Goal: Check status: Check status

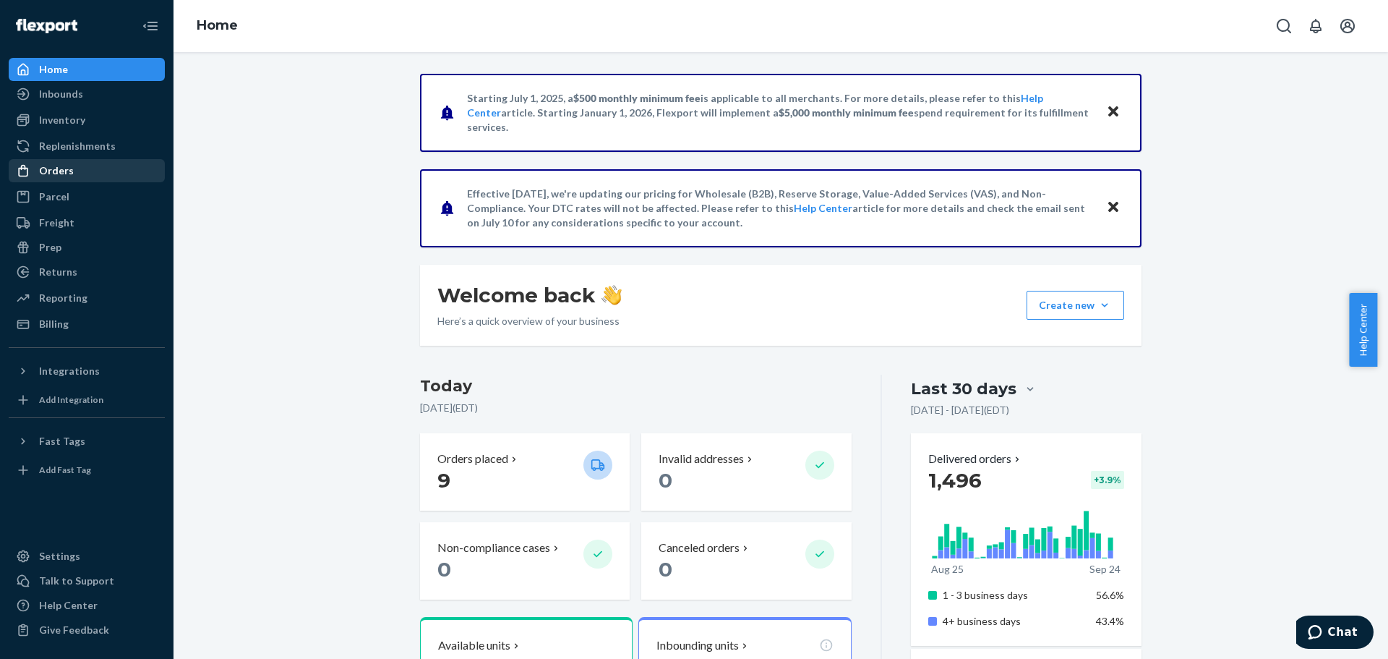
click at [67, 167] on div "Orders" at bounding box center [56, 170] width 35 height 14
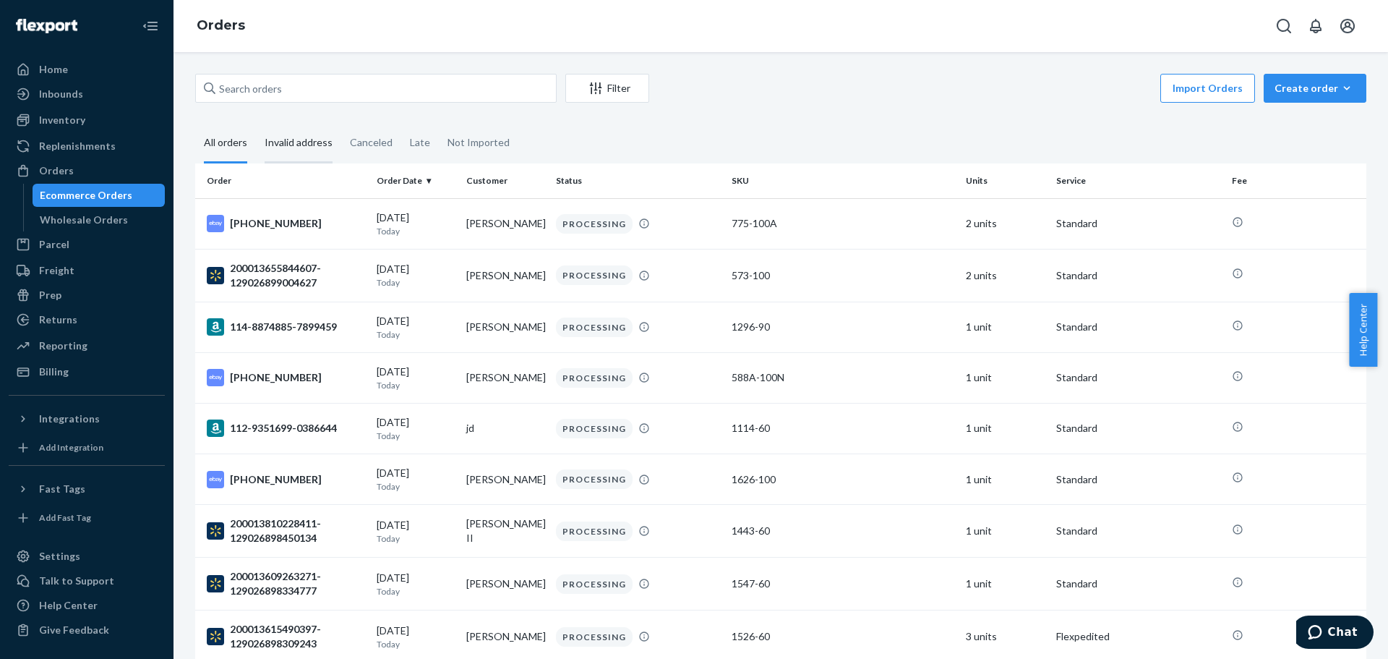
click at [305, 145] on div "Invalid address" at bounding box center [299, 144] width 68 height 40
click at [256, 124] on input "Invalid address" at bounding box center [256, 124] width 0 height 0
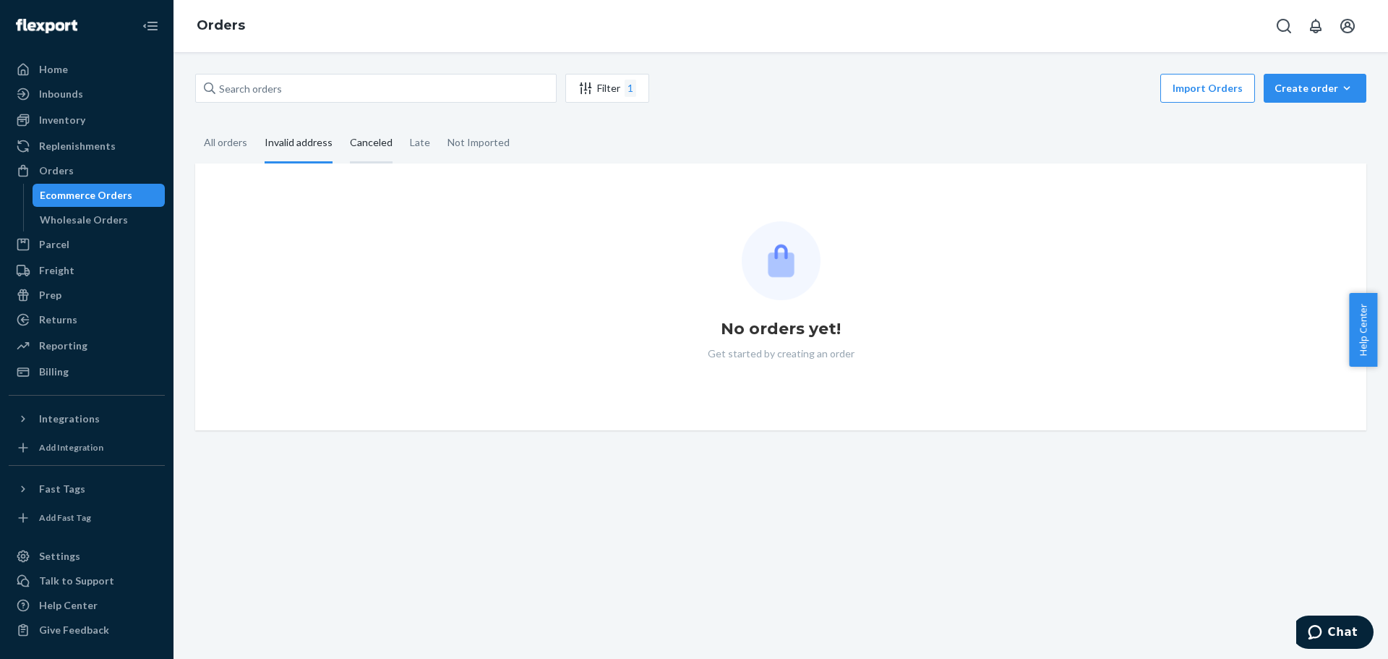
click at [376, 138] on div "Canceled" at bounding box center [371, 144] width 43 height 40
click at [341, 124] on input "Canceled" at bounding box center [341, 124] width 0 height 0
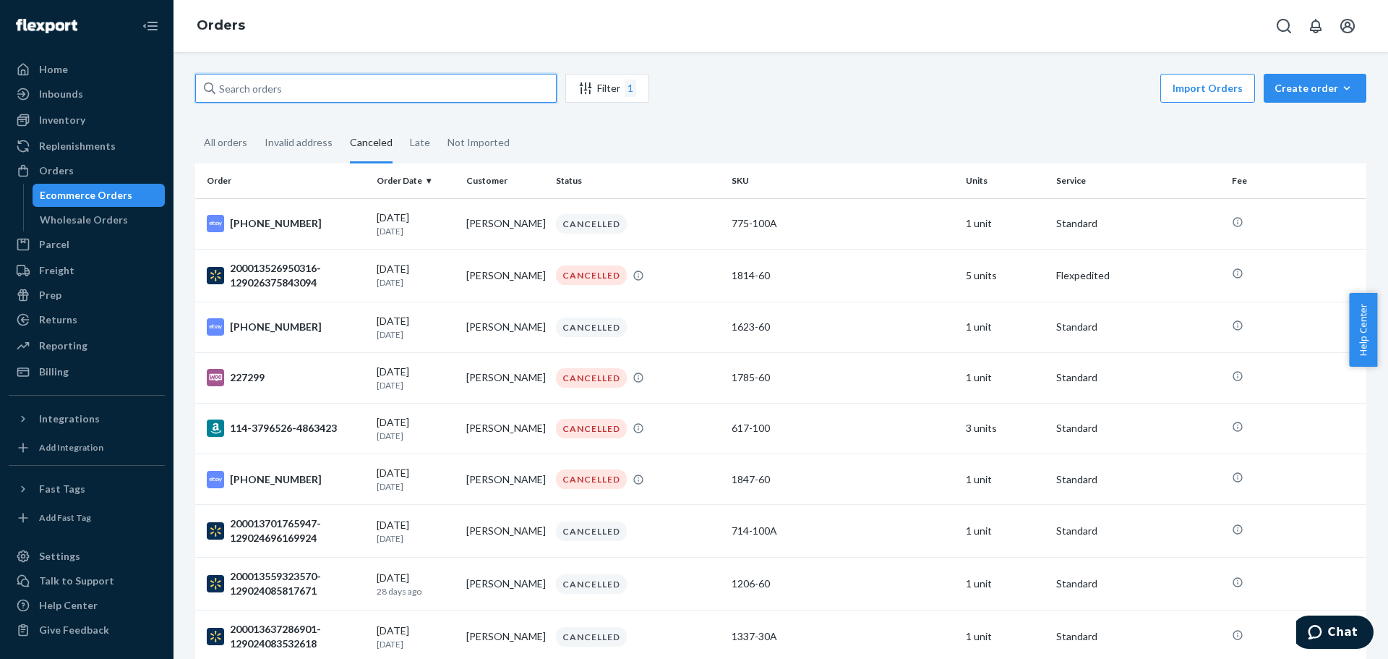
click at [341, 87] on input "text" at bounding box center [376, 88] width 362 height 29
paste input "112-3902553-1865815"
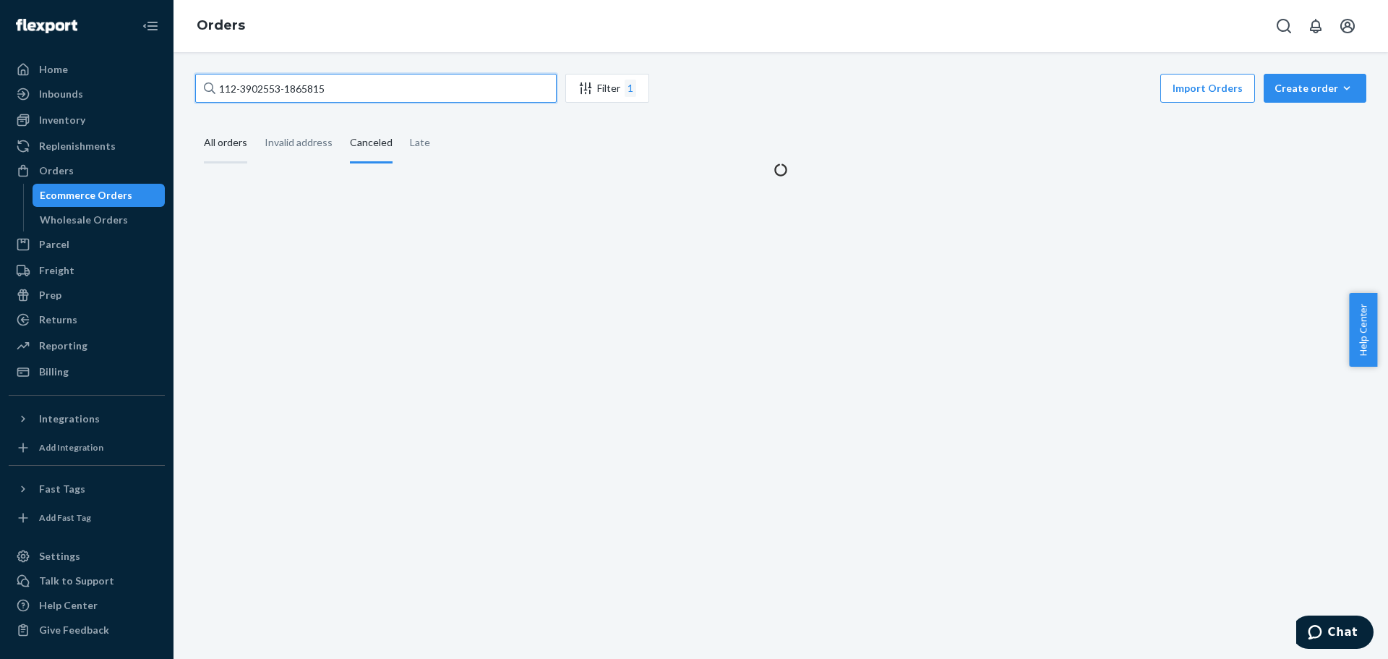
type input "112-3902553-1865815"
click at [230, 145] on div "All orders" at bounding box center [225, 144] width 43 height 40
click at [195, 124] on input "All orders" at bounding box center [195, 124] width 0 height 0
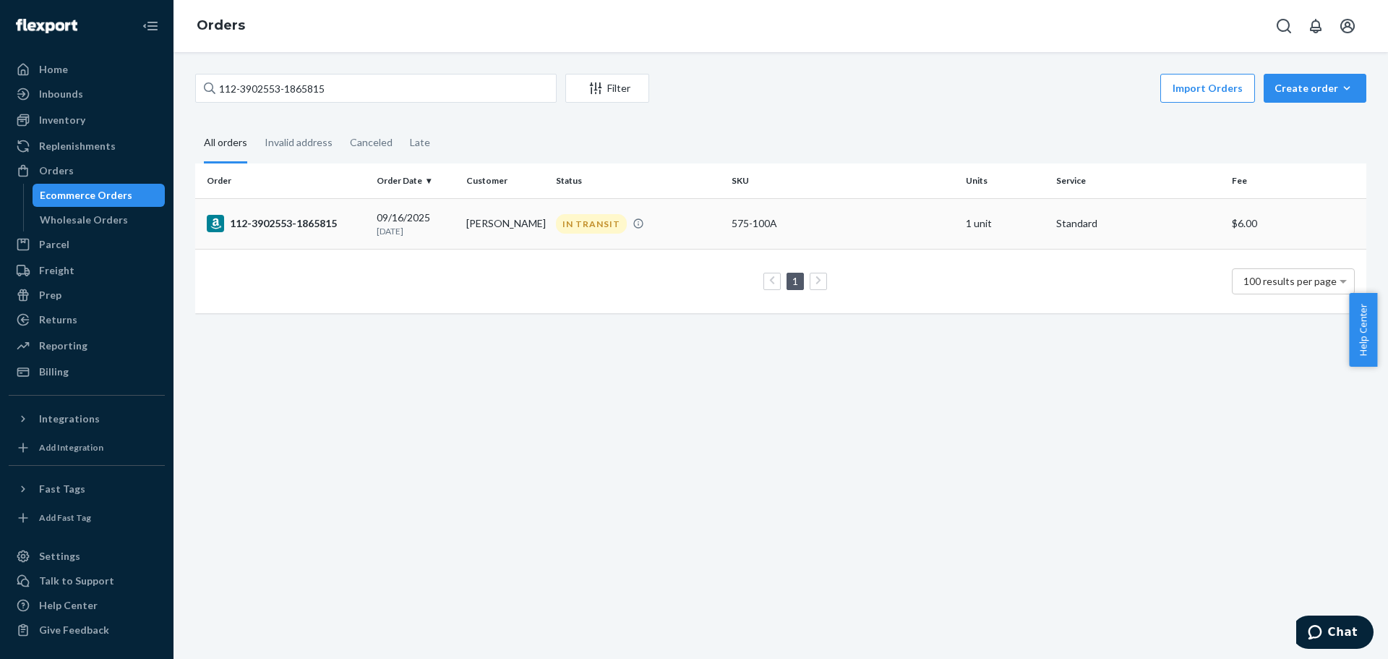
click at [267, 222] on div "112-3902553-1865815" at bounding box center [286, 223] width 158 height 17
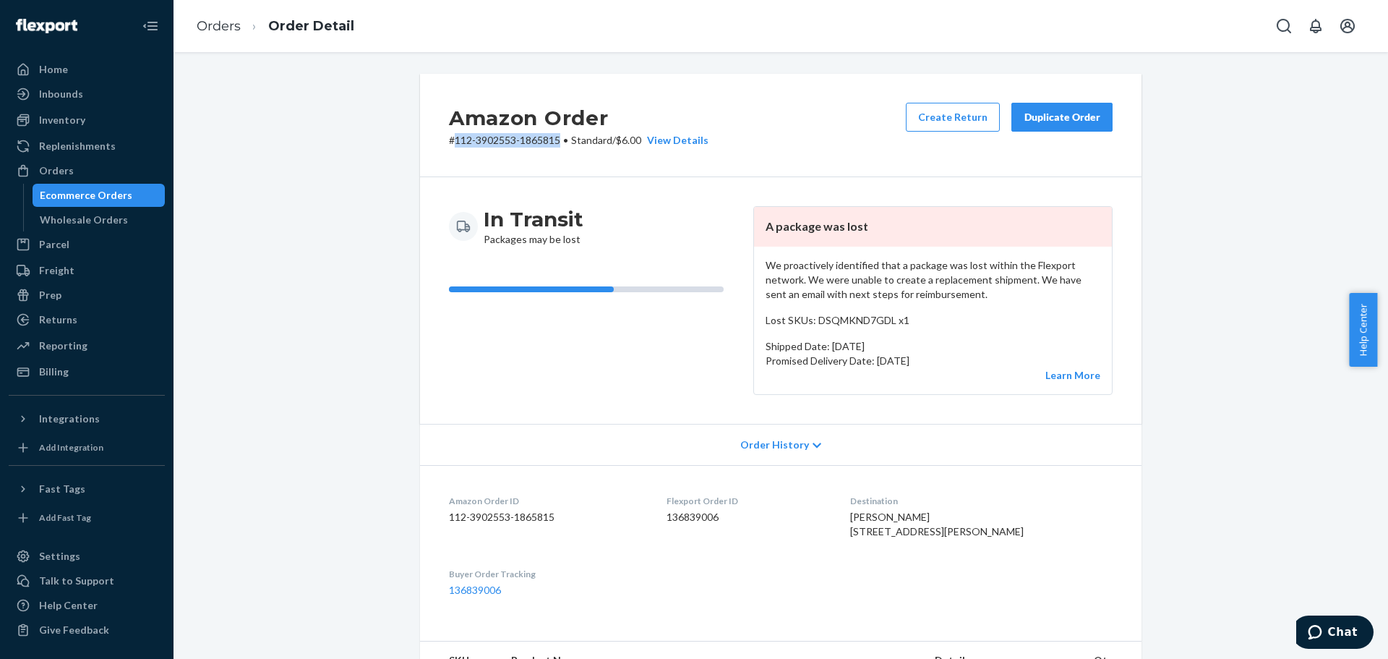
drag, startPoint x: 555, startPoint y: 141, endPoint x: 448, endPoint y: 150, distance: 107.4
click at [448, 150] on div "Amazon Order # 112-3902553-1865815 • Standard / $6.00 View Details Create Retur…" at bounding box center [781, 125] width 722 height 103
copy p "112-3902553-1865815"
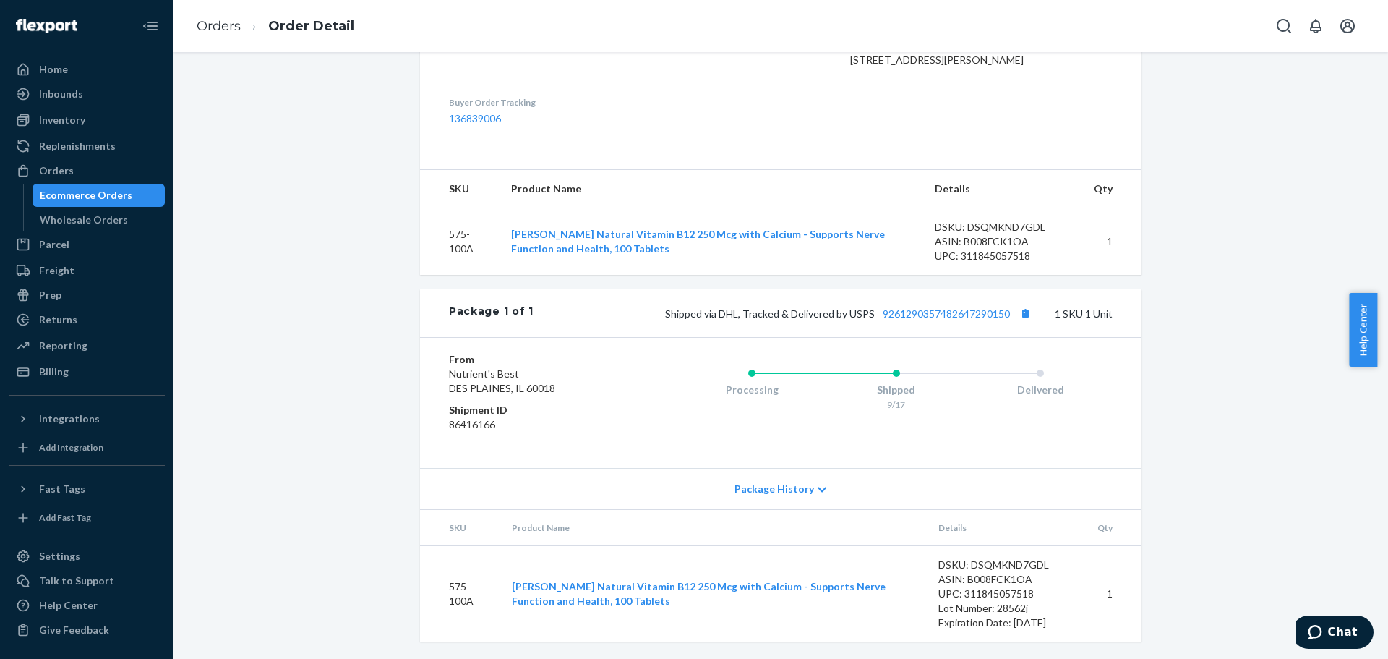
scroll to position [500, 0]
